Goal: Transaction & Acquisition: Download file/media

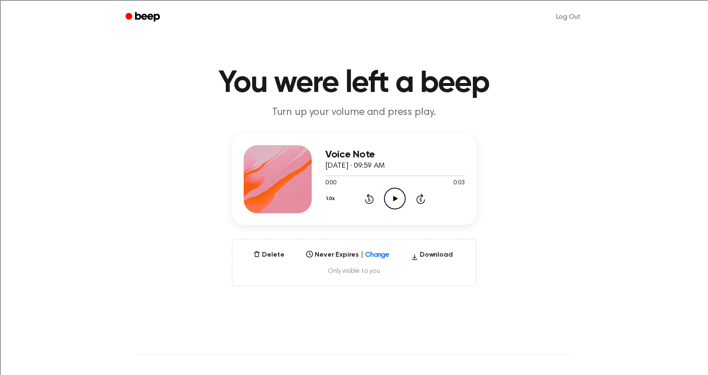
click at [397, 197] on icon "Play Audio" at bounding box center [395, 199] width 22 height 22
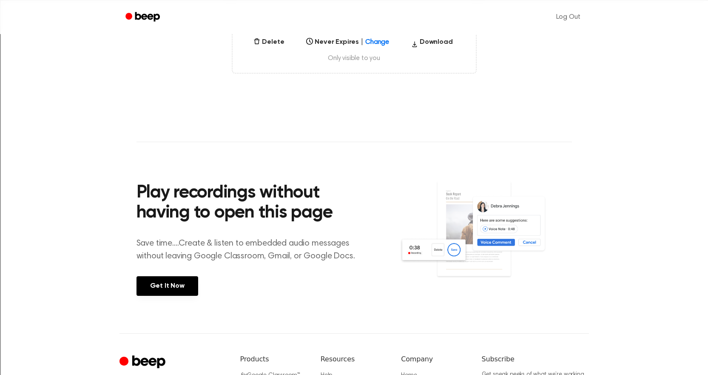
scroll to position [43, 0]
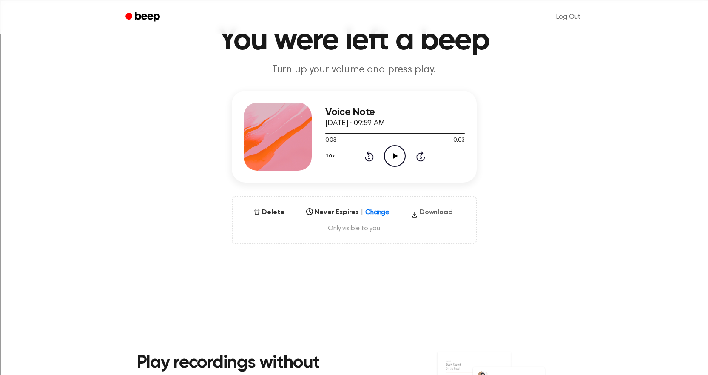
click at [424, 214] on button "Download" at bounding box center [432, 214] width 48 height 14
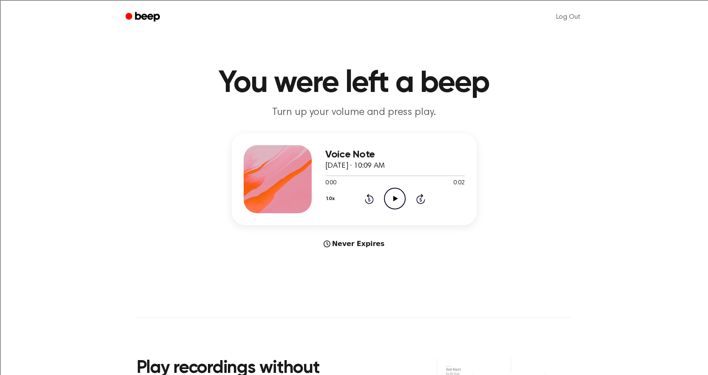
click at [394, 202] on icon "Play Audio" at bounding box center [395, 199] width 22 height 22
click at [394, 196] on icon at bounding box center [395, 199] width 4 height 6
click at [390, 195] on icon "Play Audio" at bounding box center [395, 199] width 22 height 22
